Goal: Entertainment & Leisure: Browse casually

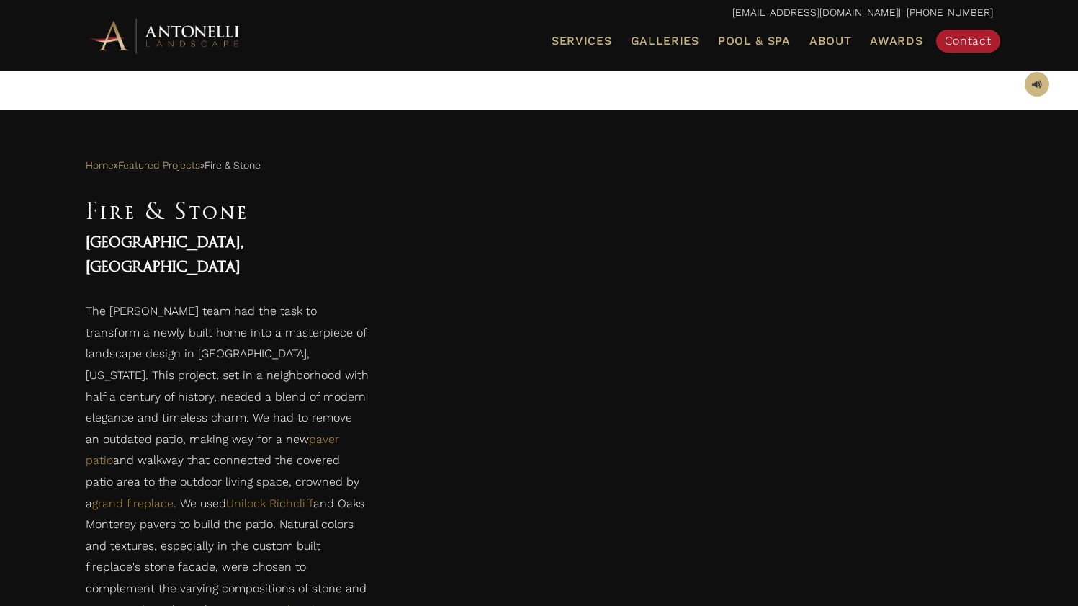
scroll to position [658, 0]
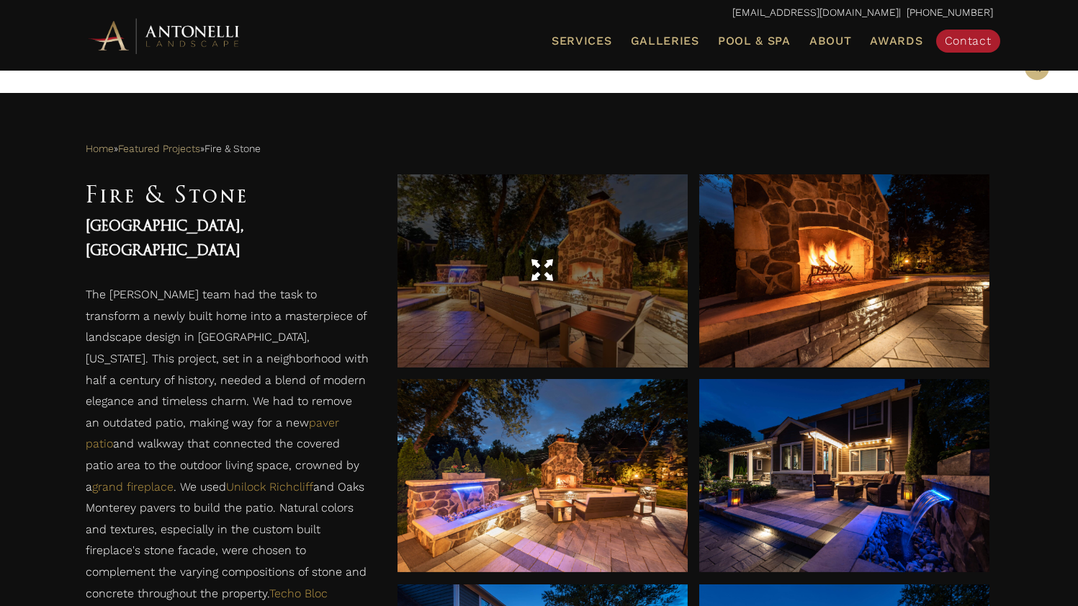
click at [558, 276] on div at bounding box center [543, 271] width 290 height 40
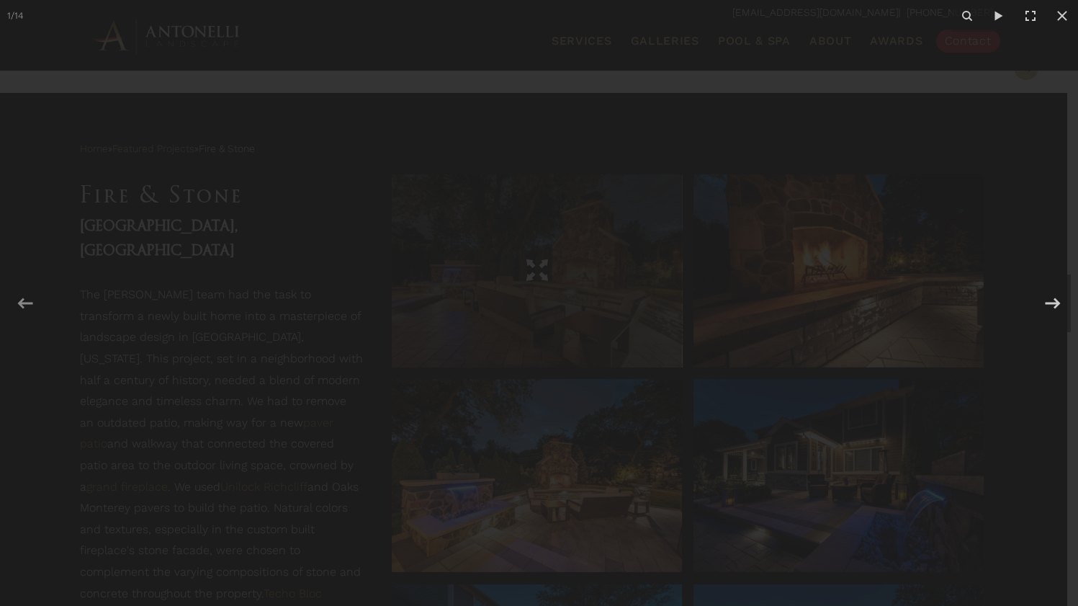
click at [0, 0] on img at bounding box center [0, 0] width 0 height 0
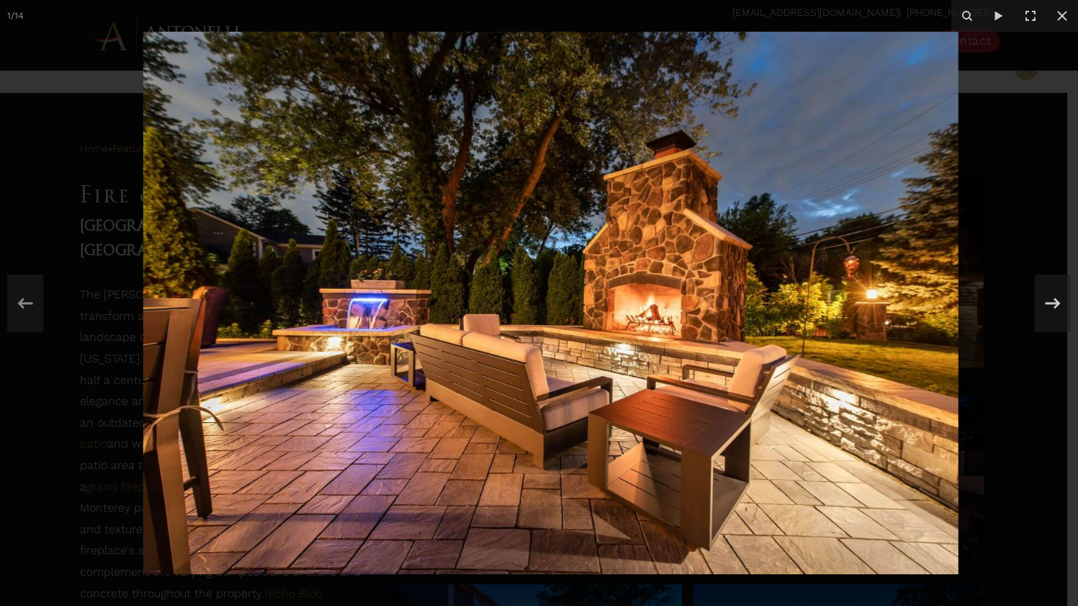
drag, startPoint x: 522, startPoint y: 339, endPoint x: 553, endPoint y: 266, distance: 79.5
click at [553, 266] on img at bounding box center [551, 303] width 816 height 542
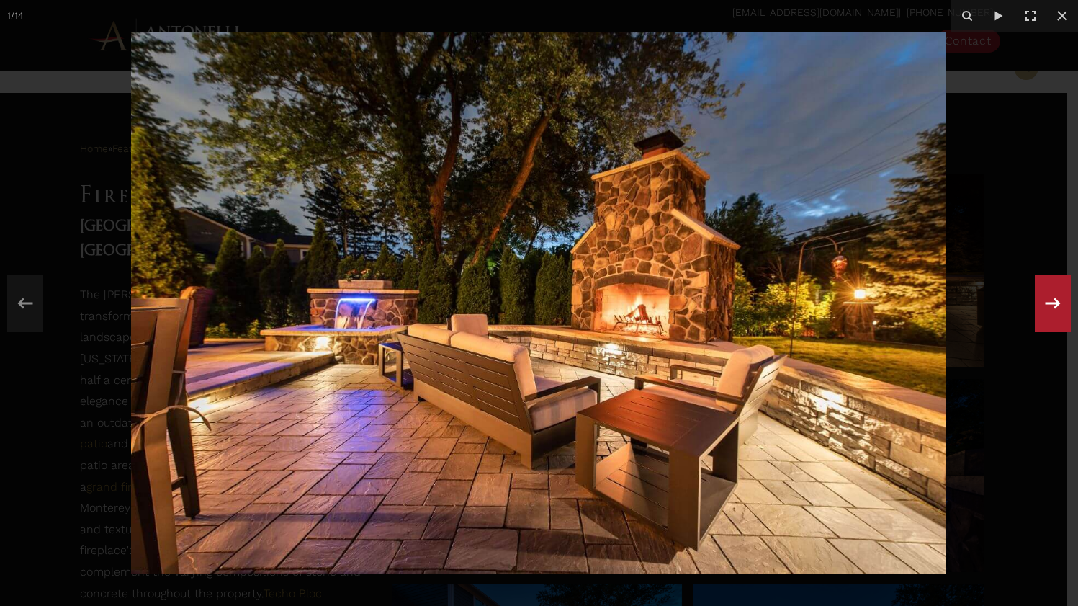
click at [1055, 298] on icon at bounding box center [1053, 303] width 15 height 11
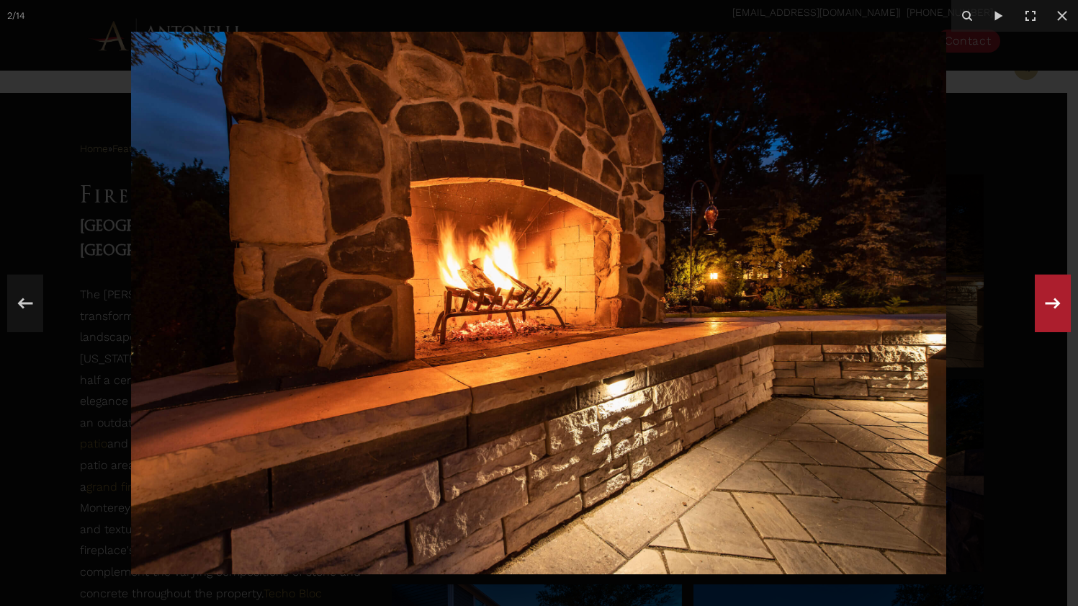
click at [1055, 298] on icon at bounding box center [1053, 303] width 15 height 11
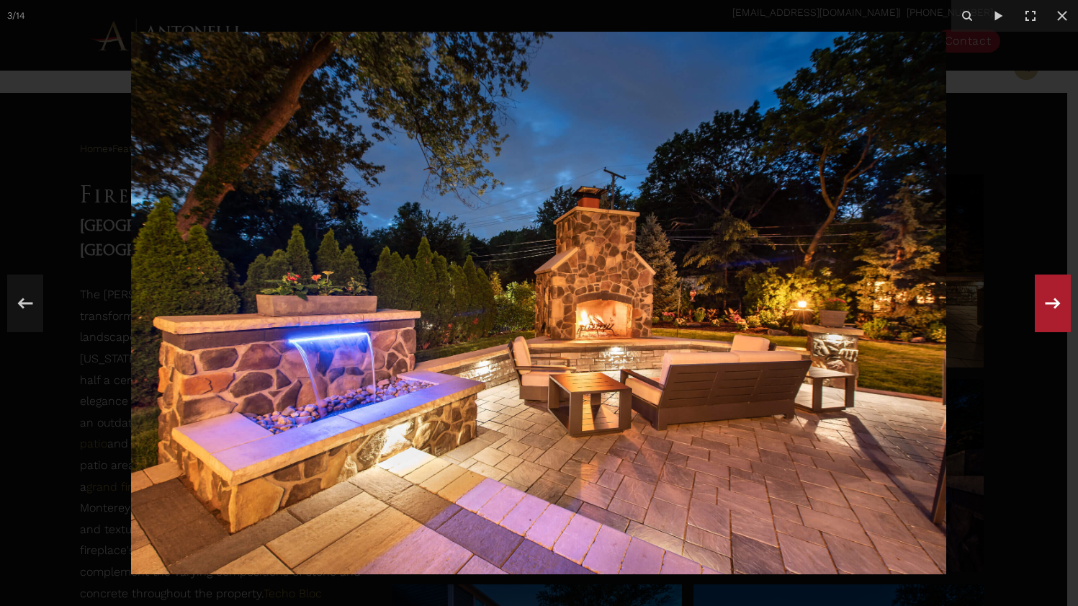
click at [1055, 298] on icon at bounding box center [1053, 303] width 15 height 11
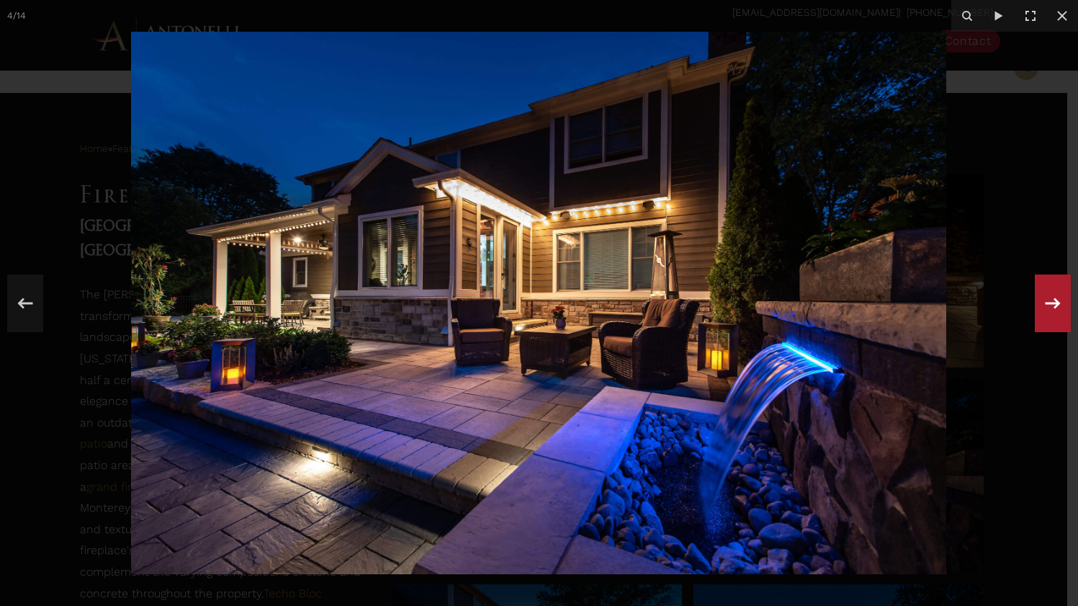
click at [1054, 298] on icon at bounding box center [1053, 304] width 26 height 48
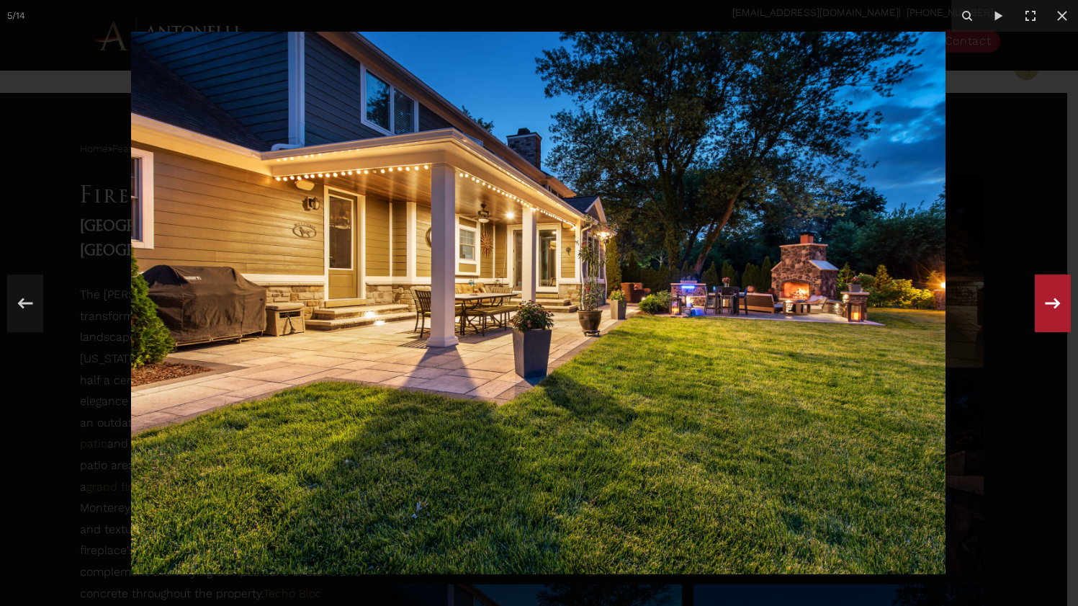
click at [1052, 298] on icon at bounding box center [1053, 304] width 26 height 48
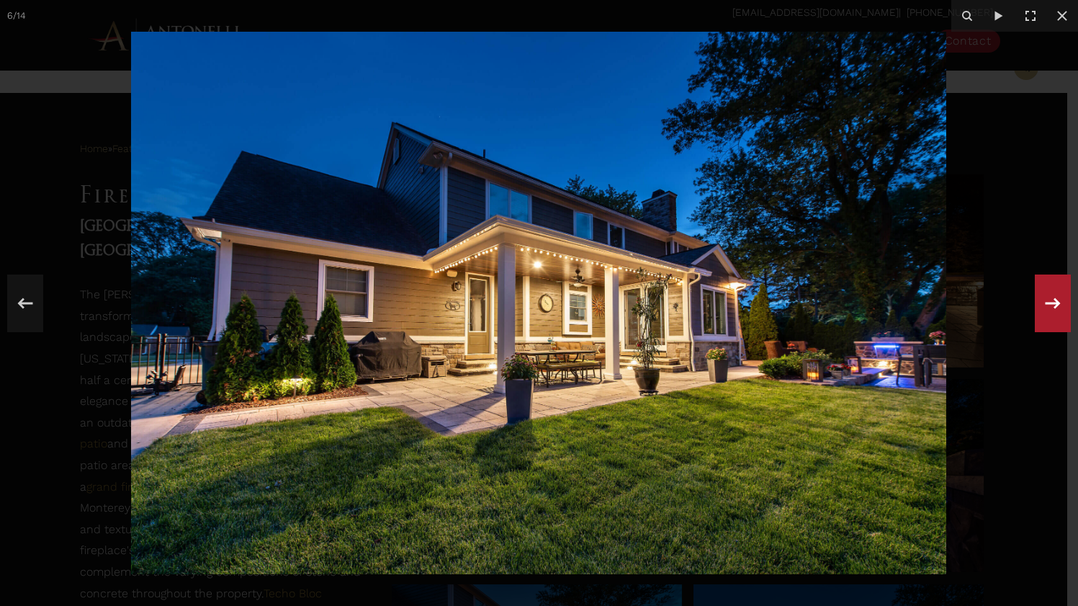
click at [1052, 298] on icon at bounding box center [1053, 304] width 26 height 48
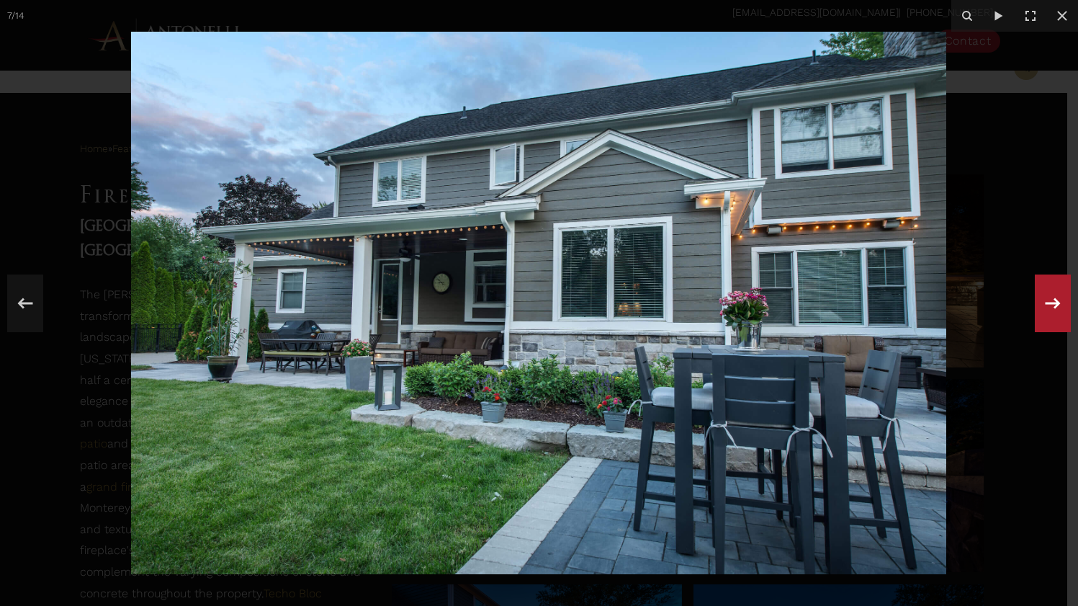
click at [1052, 298] on icon at bounding box center [1053, 304] width 26 height 48
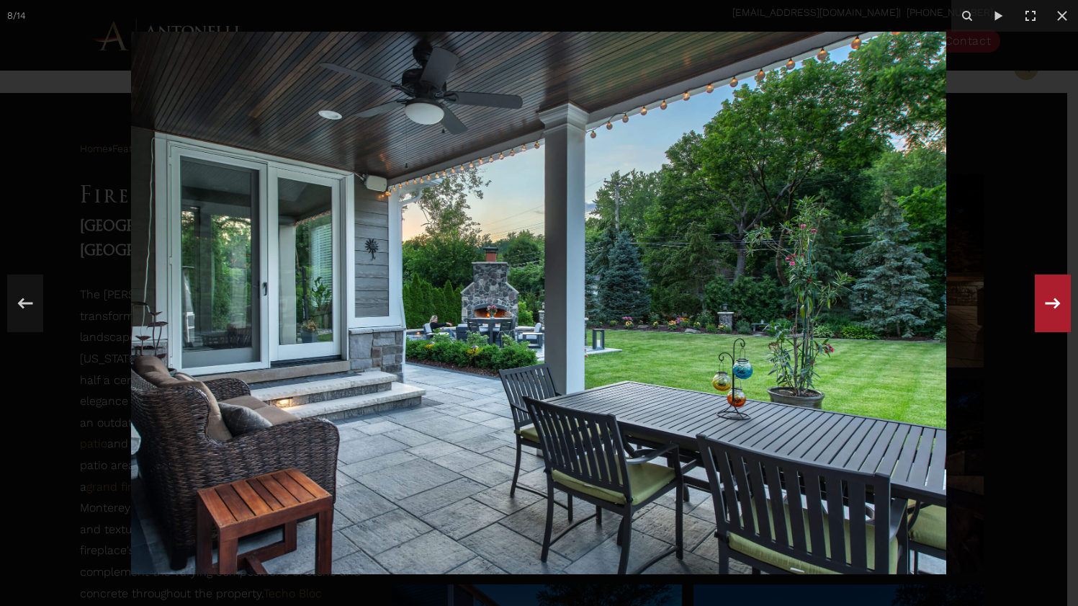
click at [1051, 298] on icon at bounding box center [1053, 304] width 26 height 48
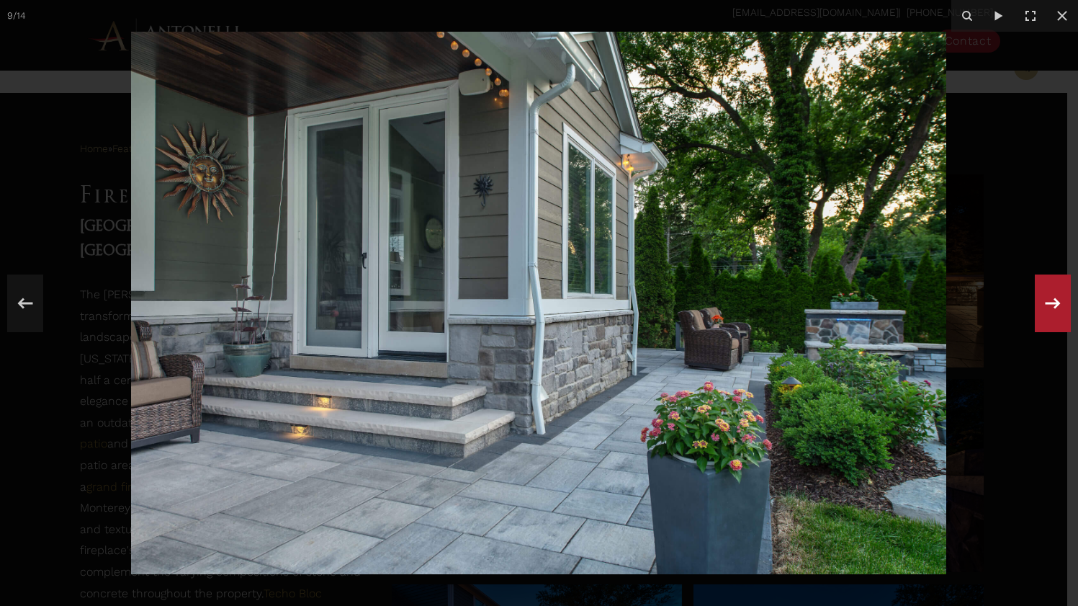
click at [1050, 298] on icon at bounding box center [1053, 304] width 26 height 48
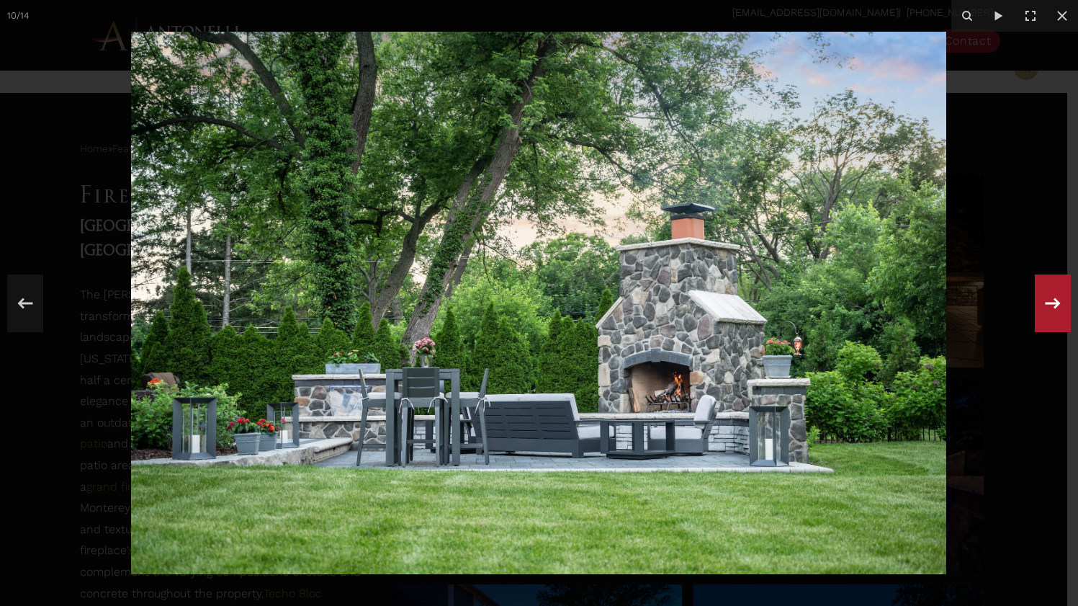
click at [1050, 297] on icon at bounding box center [1053, 304] width 26 height 48
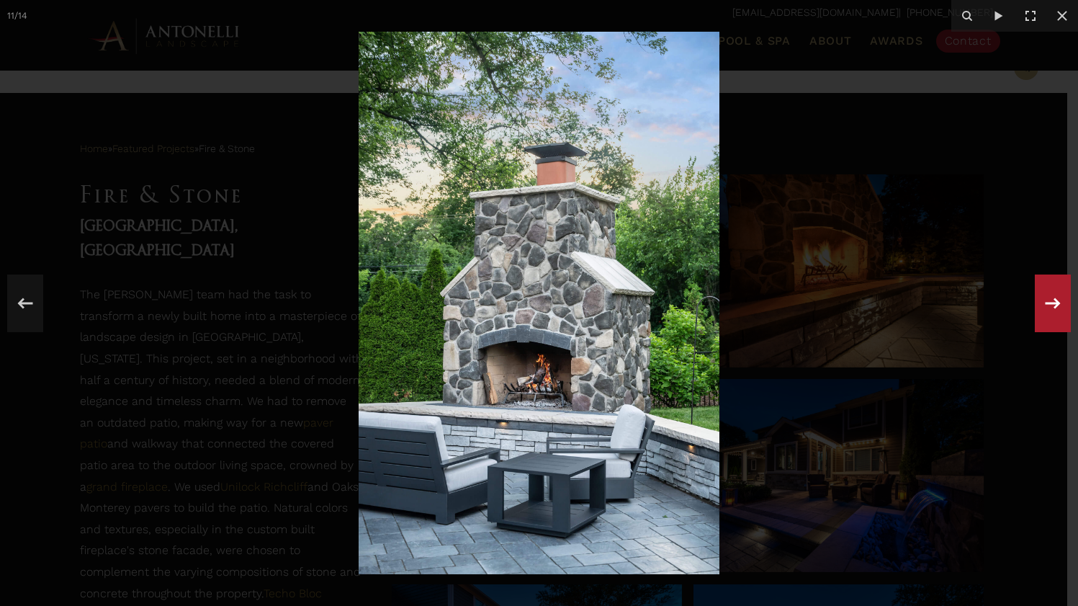
click at [1050, 297] on icon at bounding box center [1053, 304] width 26 height 48
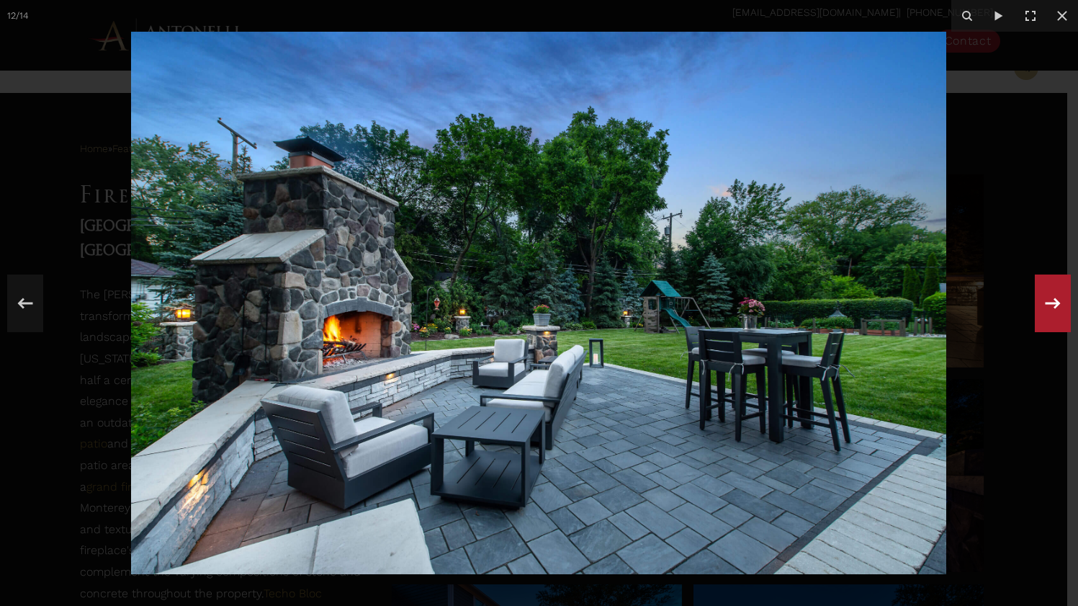
click at [1050, 297] on icon at bounding box center [1053, 304] width 26 height 48
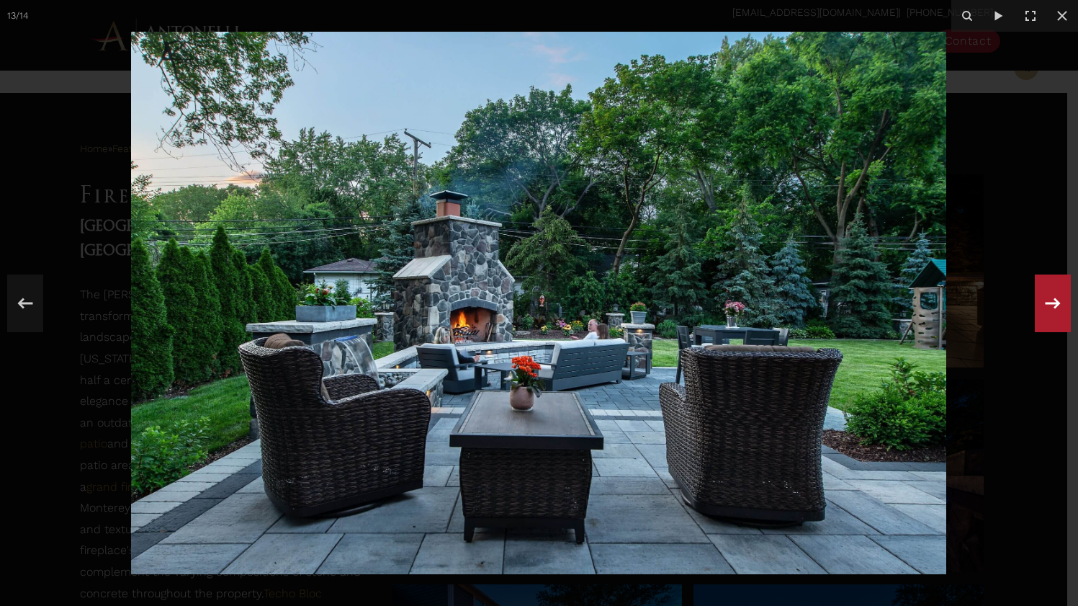
click at [1050, 297] on icon at bounding box center [1053, 304] width 26 height 48
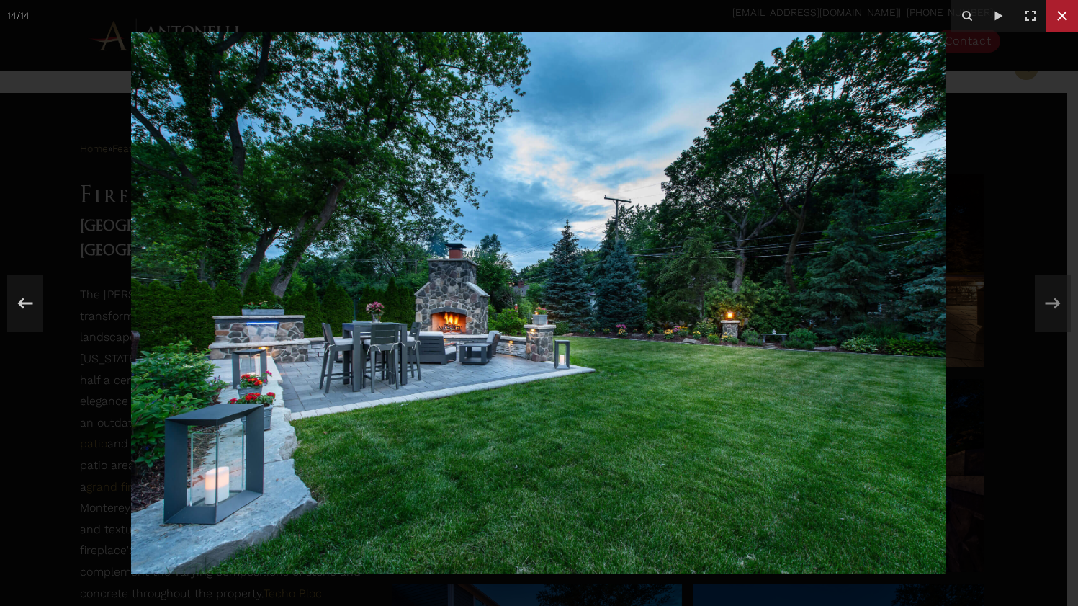
click at [1062, 9] on icon at bounding box center [1062, 15] width 17 height 17
